Goal: Navigation & Orientation: Find specific page/section

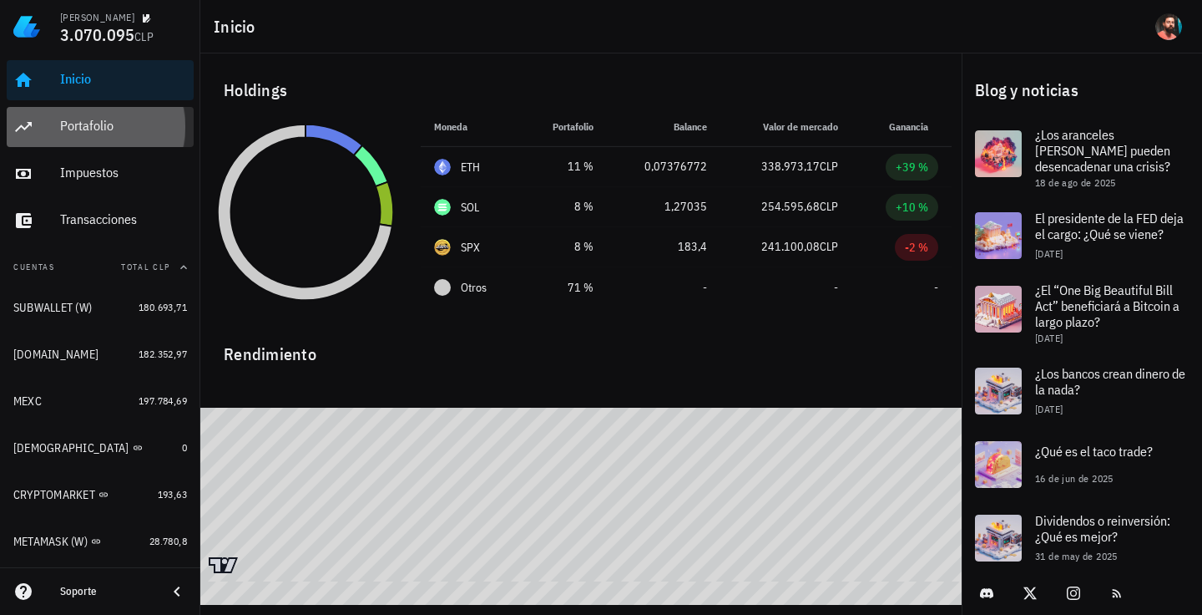
click at [150, 136] on div "Portafolio" at bounding box center [123, 127] width 127 height 38
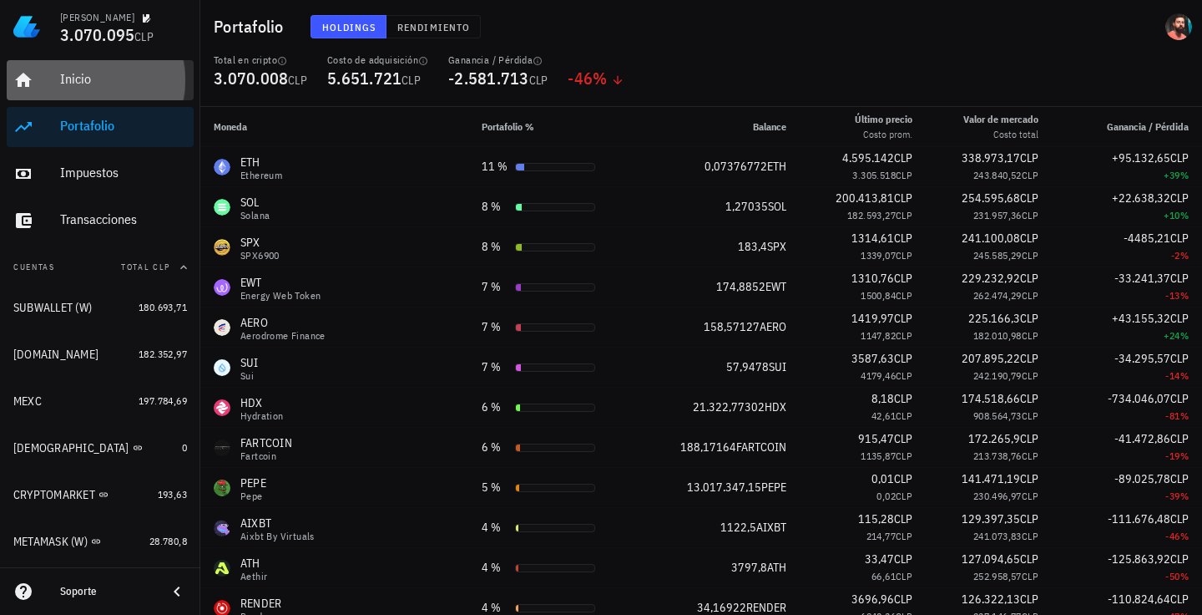
click at [89, 92] on div "Inicio" at bounding box center [123, 80] width 127 height 38
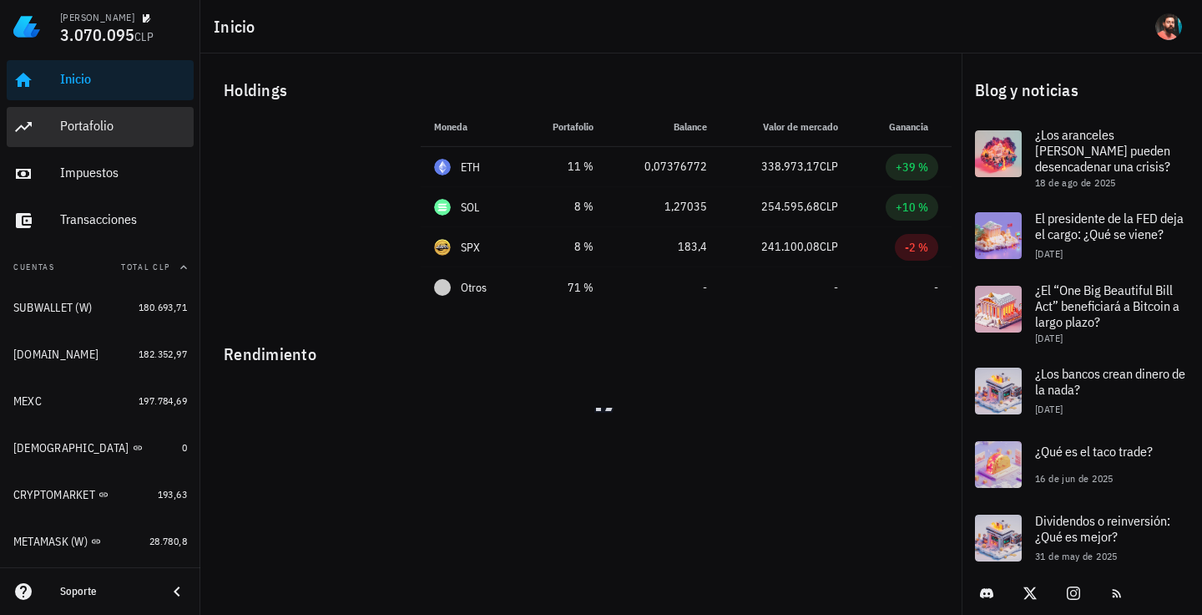
click at [52, 135] on link "Portafolio" at bounding box center [100, 127] width 187 height 40
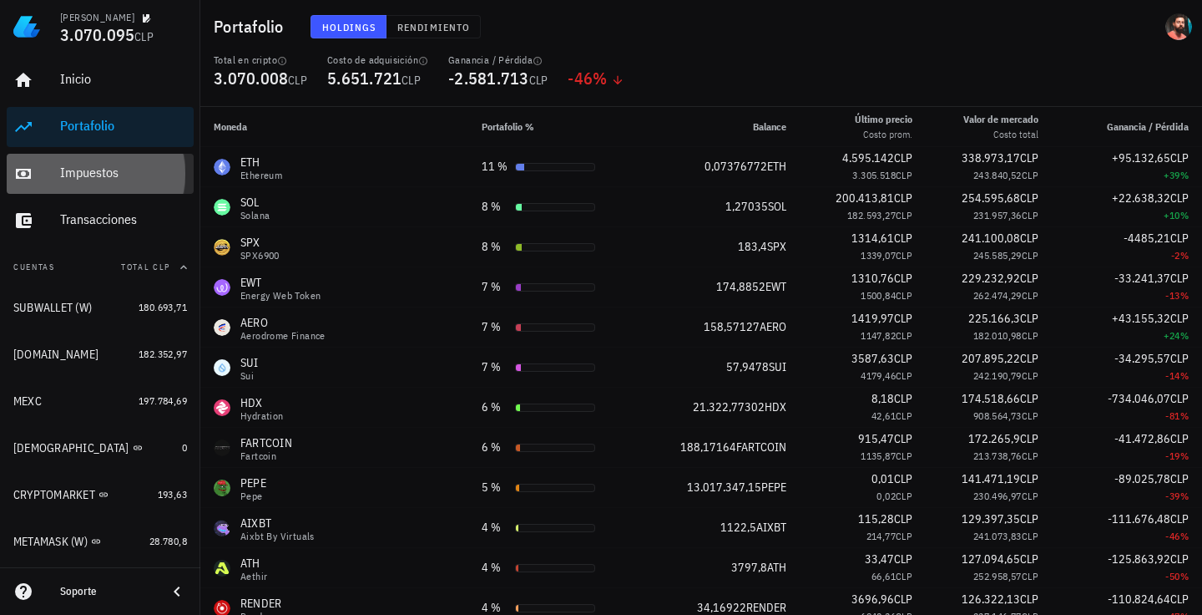
click at [48, 170] on link "Impuestos" at bounding box center [100, 174] width 187 height 40
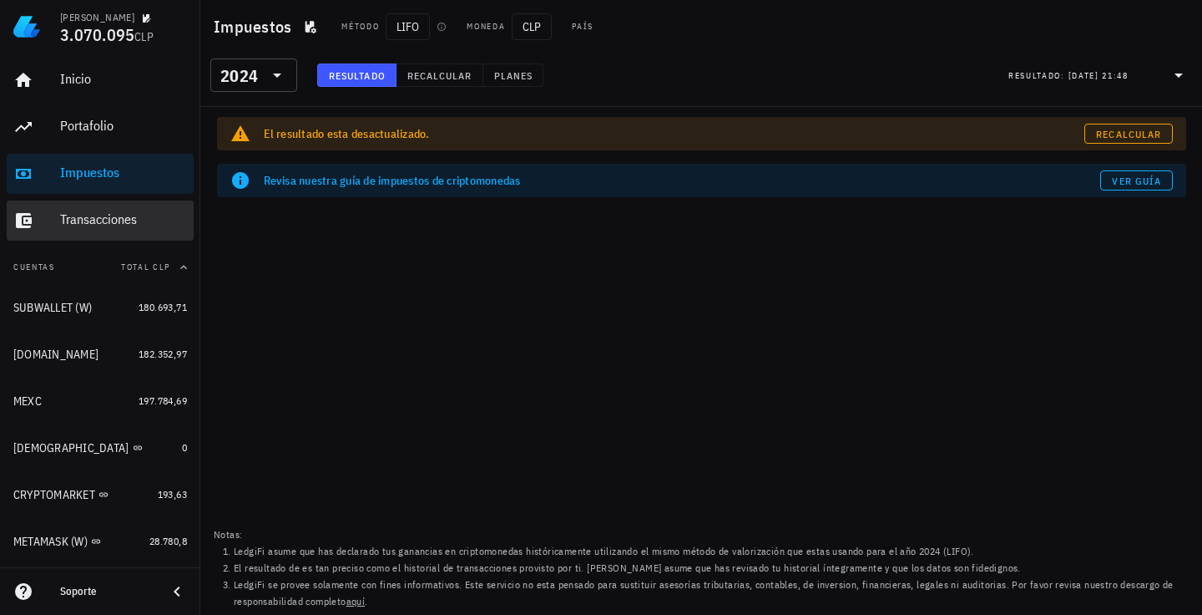
click at [55, 210] on link "Transacciones" at bounding box center [100, 220] width 187 height 40
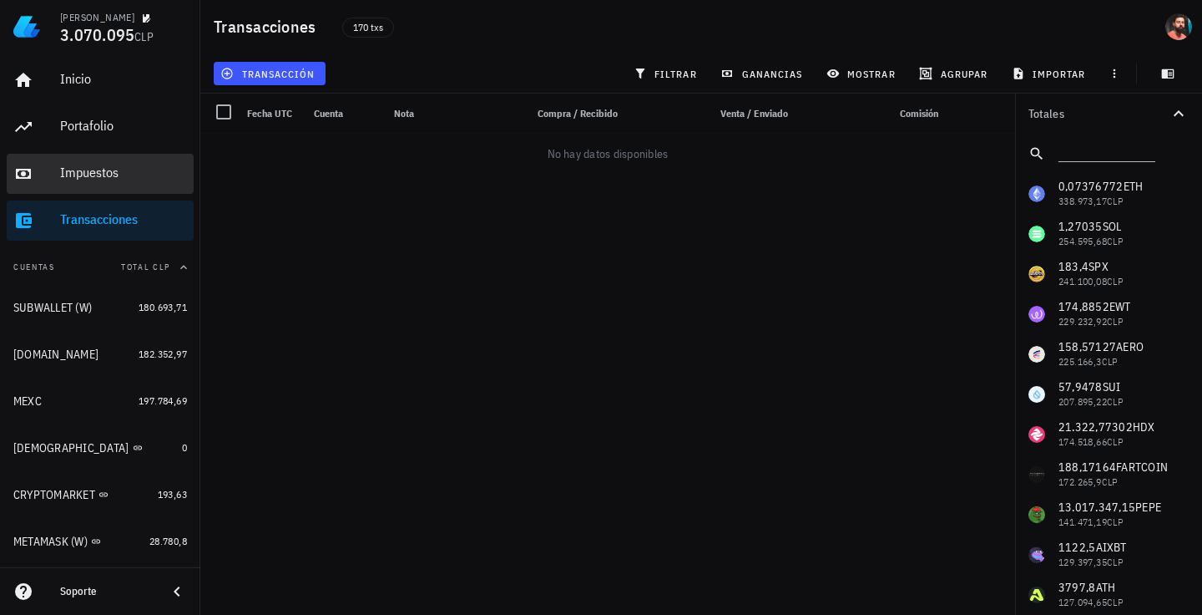
click at [83, 186] on div "Impuestos" at bounding box center [123, 173] width 127 height 38
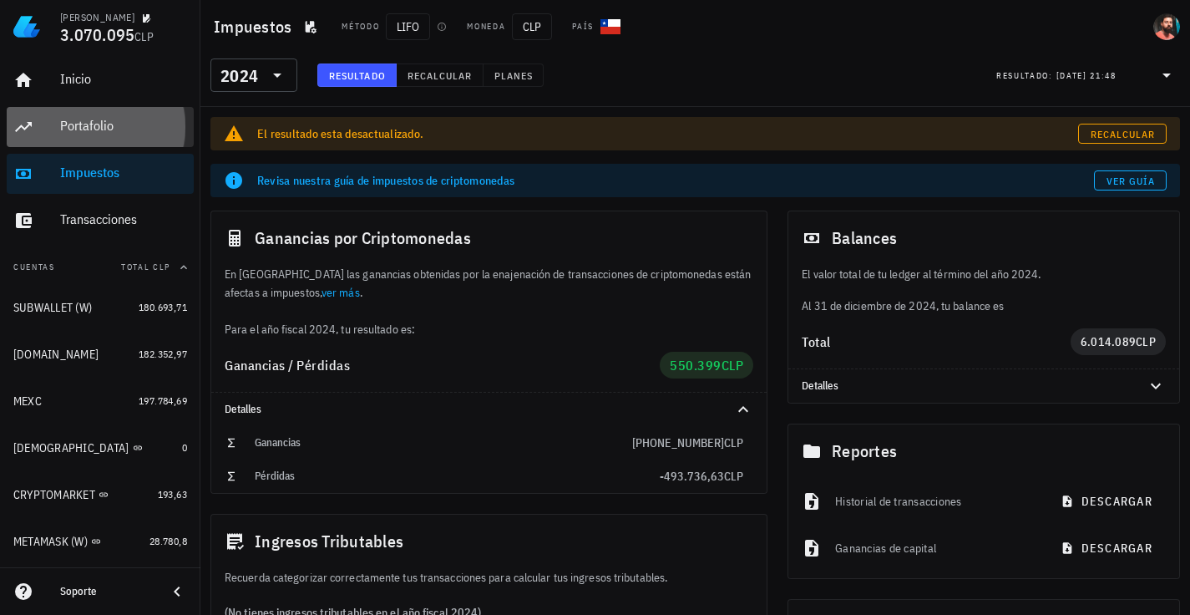
click at [88, 129] on div "Portafolio" at bounding box center [123, 126] width 127 height 16
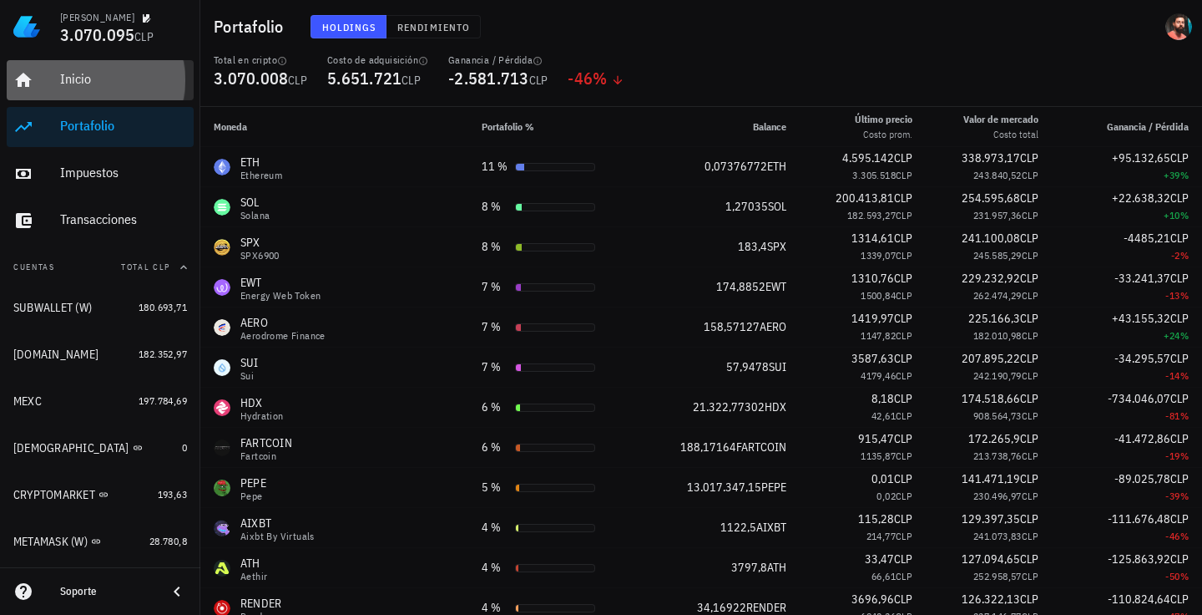
click at [121, 87] on div "Inicio" at bounding box center [123, 79] width 127 height 16
